Goal: Transaction & Acquisition: Register for event/course

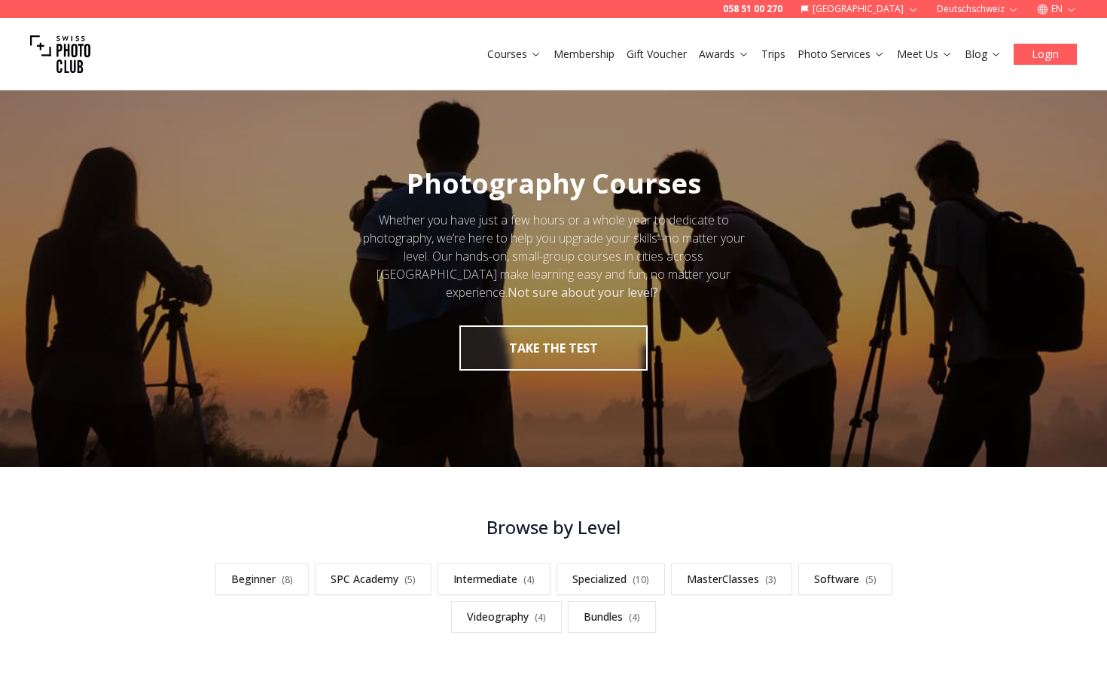
click at [1048, 56] on button "Login" at bounding box center [1045, 54] width 63 height 21
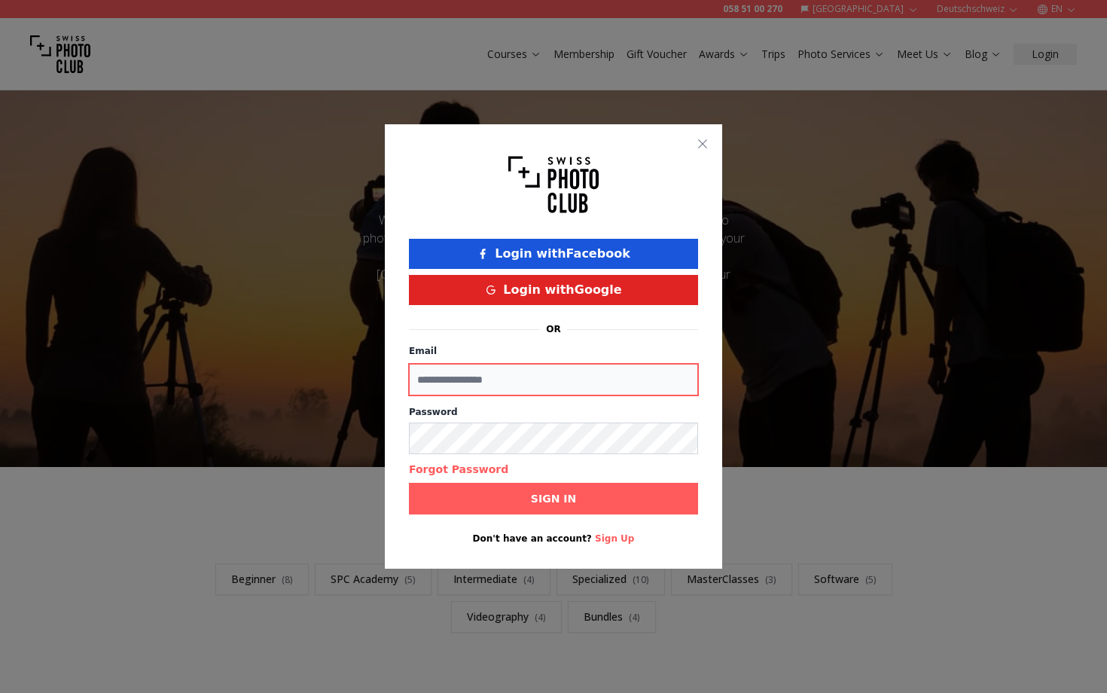
click at [562, 384] on input "Email" at bounding box center [553, 380] width 289 height 32
type input "**********"
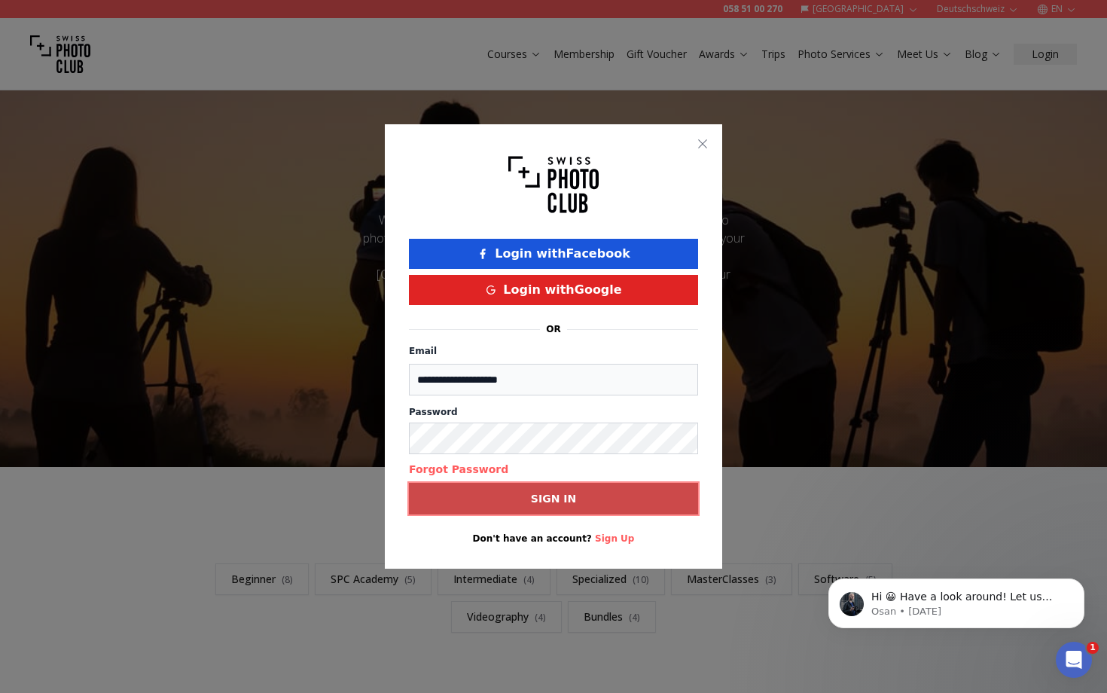
click at [447, 505] on button "Sign in" at bounding box center [553, 499] width 289 height 32
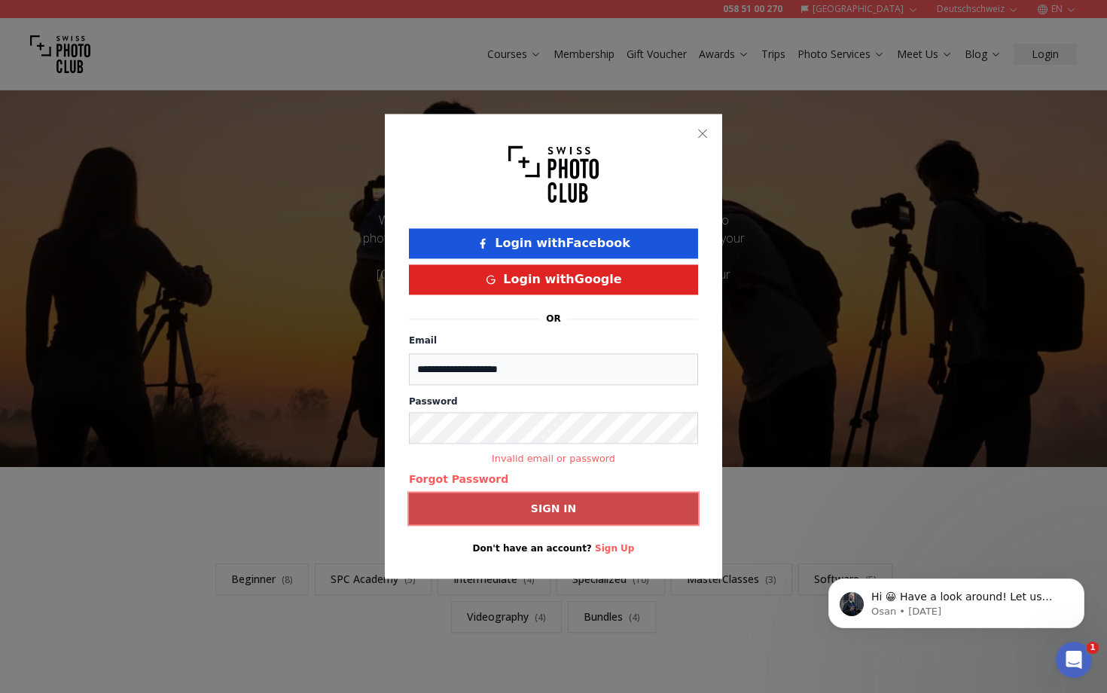
click at [472, 519] on button "Sign in" at bounding box center [553, 509] width 289 height 32
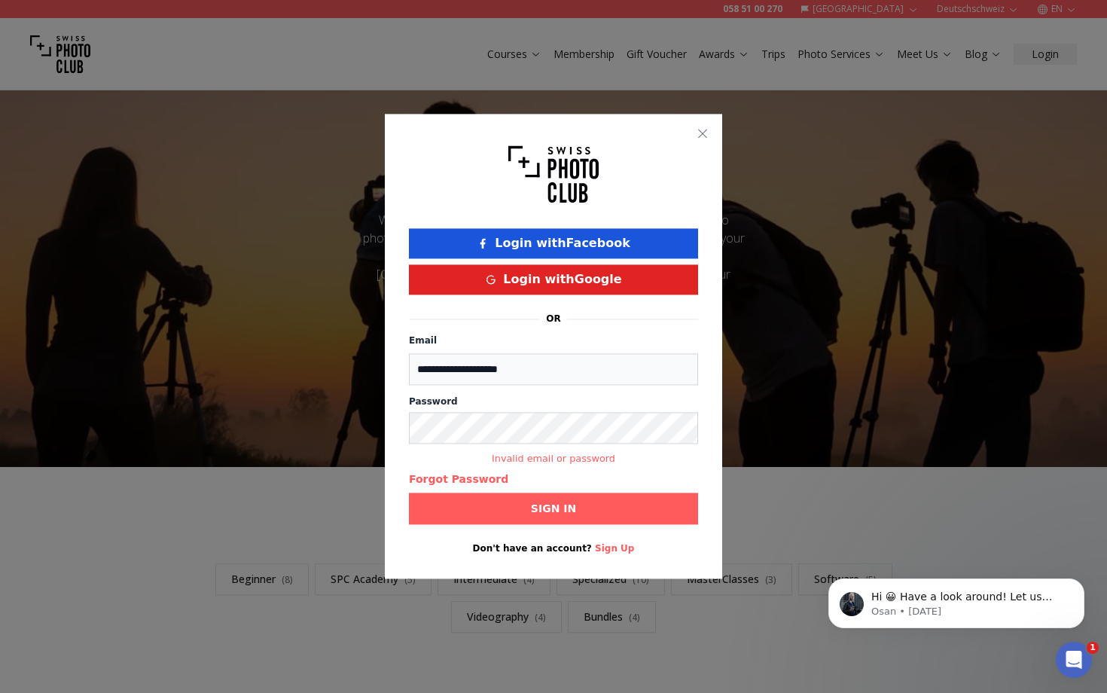
click at [615, 553] on button "Sign Up" at bounding box center [614, 549] width 39 height 12
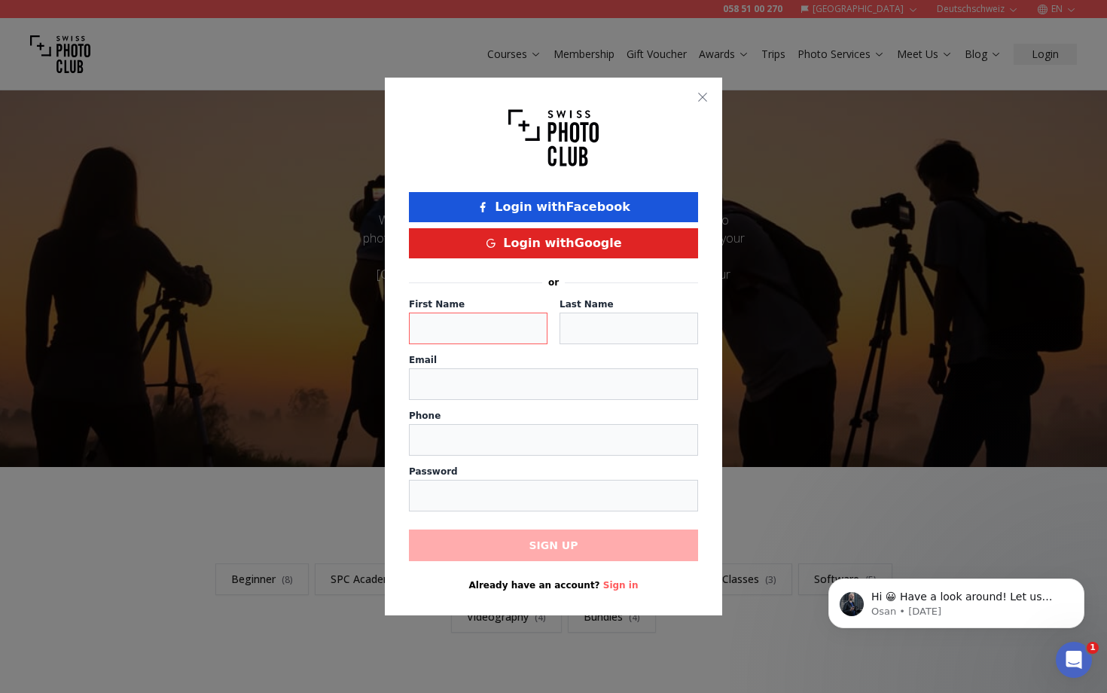
click at [513, 328] on input at bounding box center [478, 329] width 139 height 32
click at [277, 444] on div at bounding box center [553, 346] width 1107 height 693
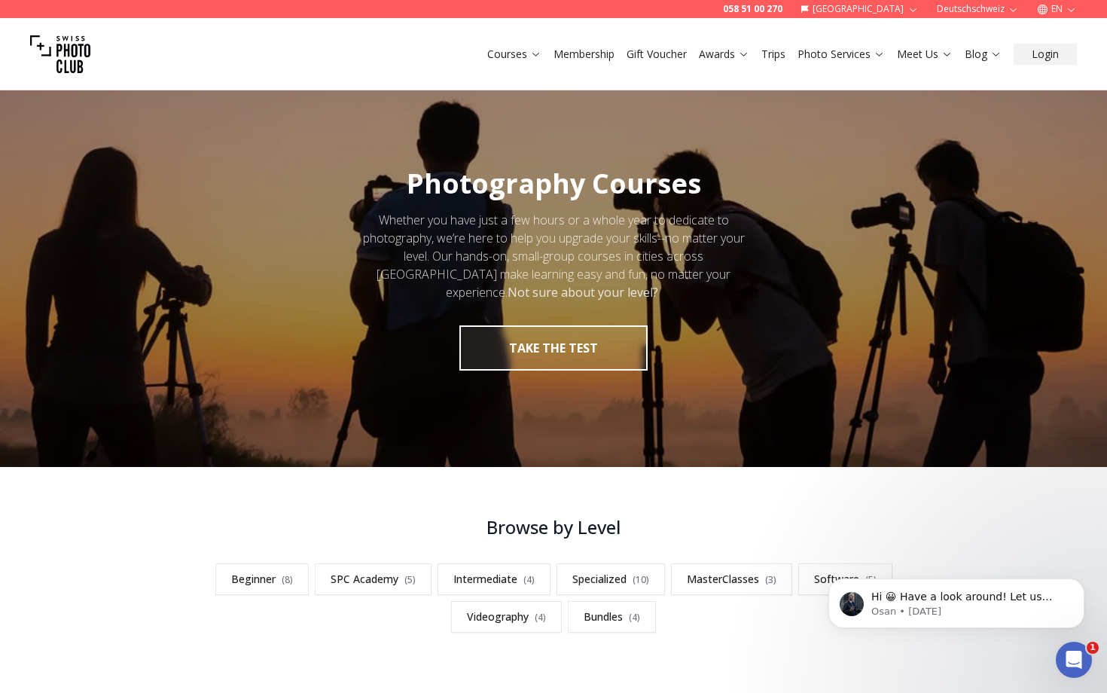
scroll to position [416, 0]
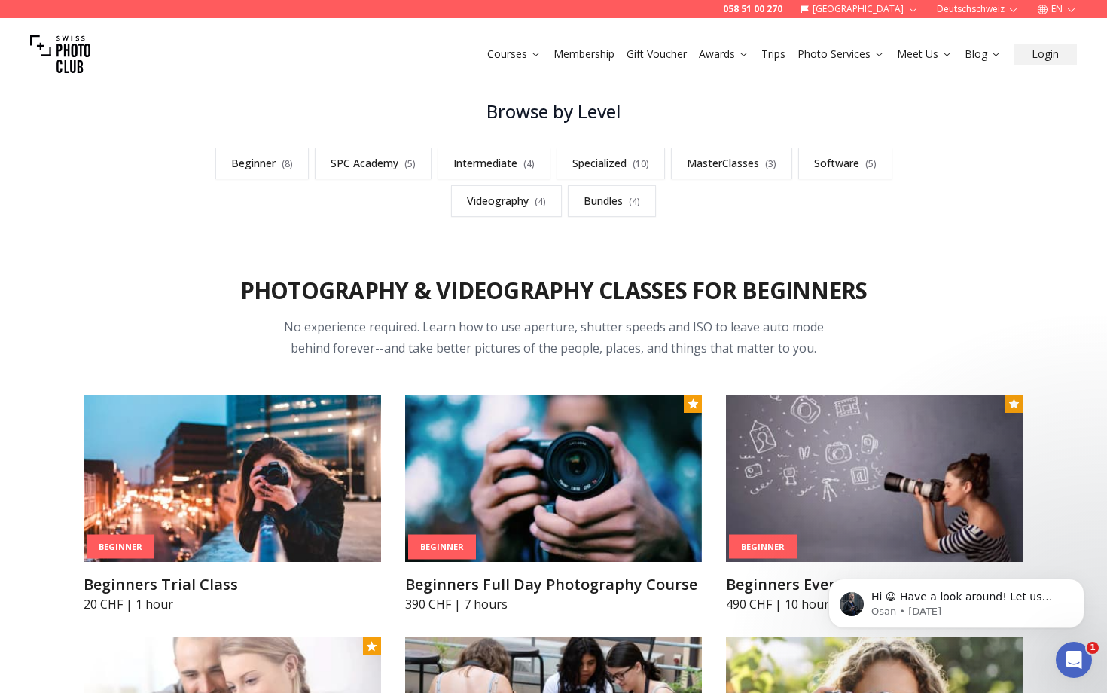
click at [277, 444] on img at bounding box center [233, 478] width 298 height 167
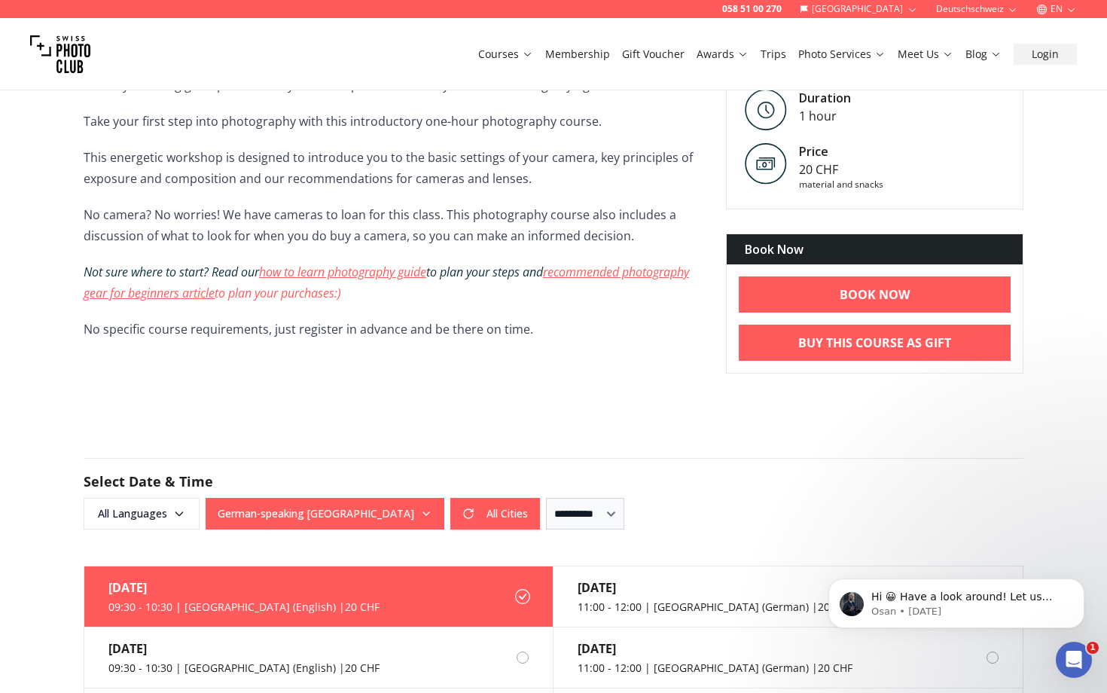
scroll to position [614, 0]
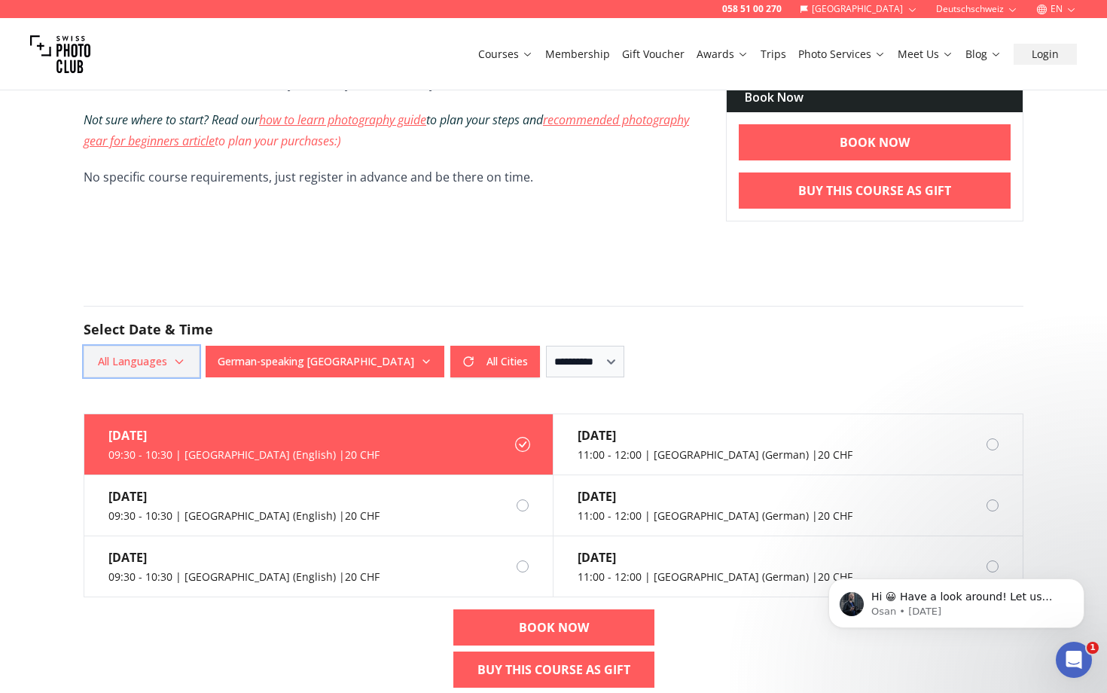
click at [158, 369] on span "All Languages" at bounding box center [141, 361] width 111 height 27
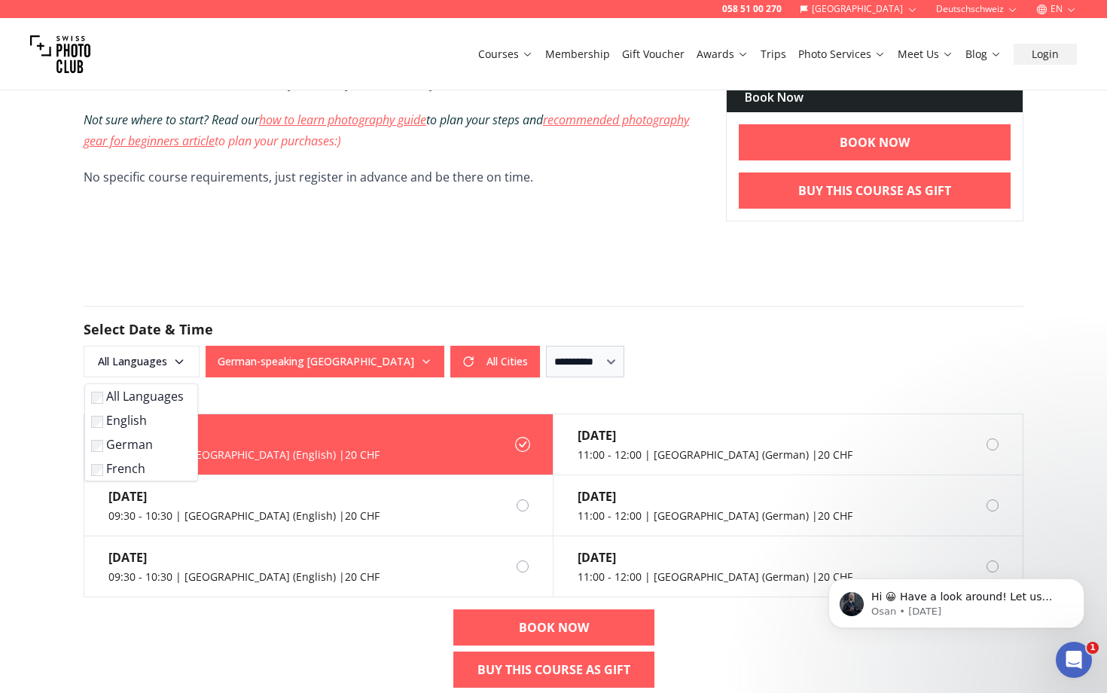
click at [138, 415] on label "English" at bounding box center [138, 420] width 94 height 18
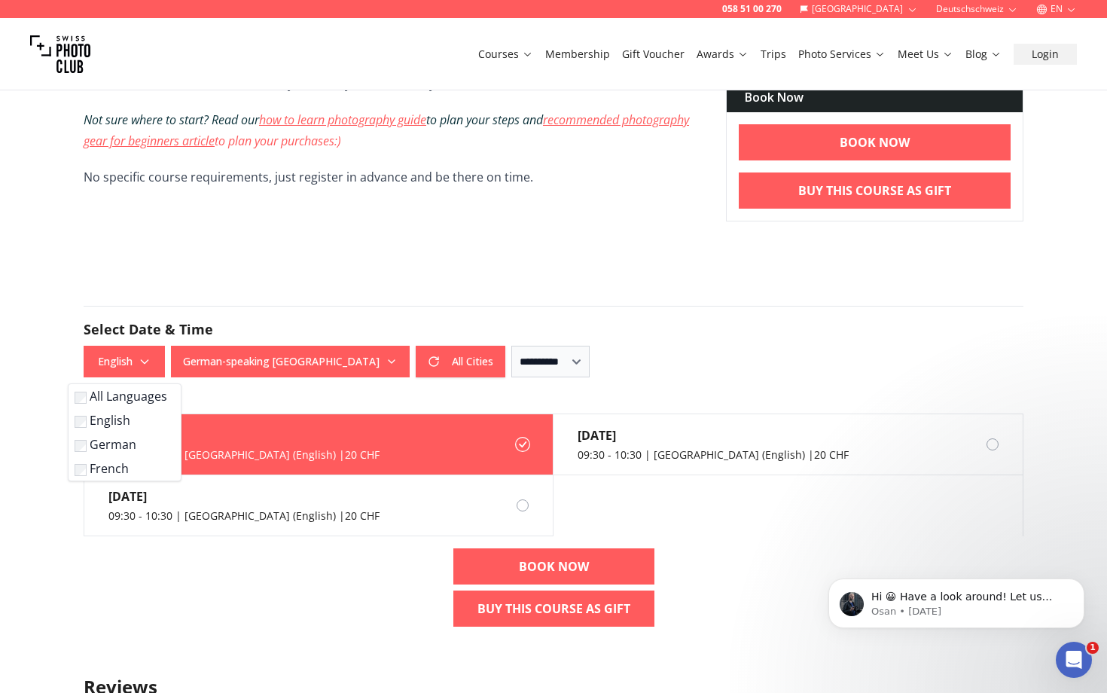
click at [221, 612] on div "[DATE] 09:30 - 10:30 | [GEOGRAPHIC_DATA] (English) | 20 CHF [DATE] 09:30 - 10:3…" at bounding box center [554, 526] width 964 height 225
